Goal: Navigation & Orientation: Find specific page/section

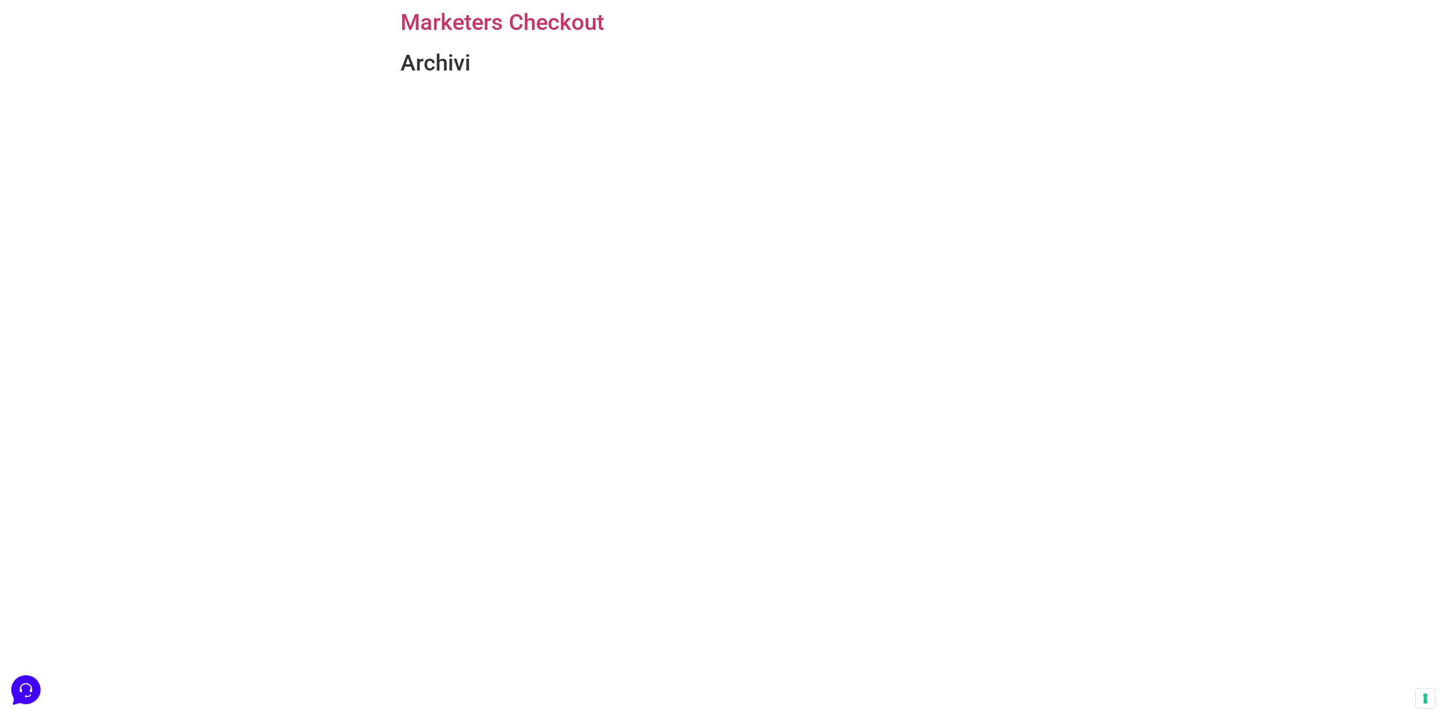
click at [437, 66] on h1 "Archivi" at bounding box center [721, 63] width 643 height 27
click at [528, 27] on link "Marketers Checkout" at bounding box center [502, 22] width 204 height 27
